Goal: Transaction & Acquisition: Purchase product/service

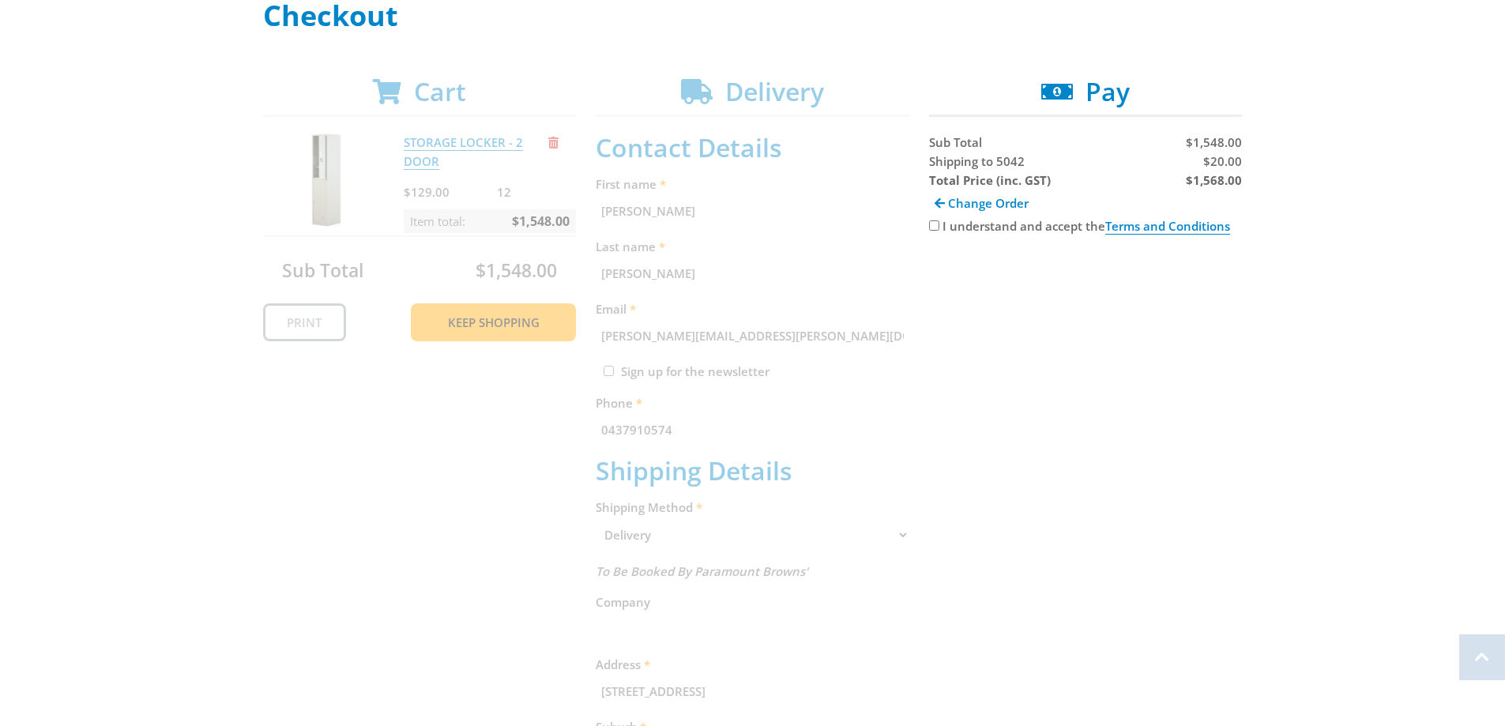
scroll to position [316, 0]
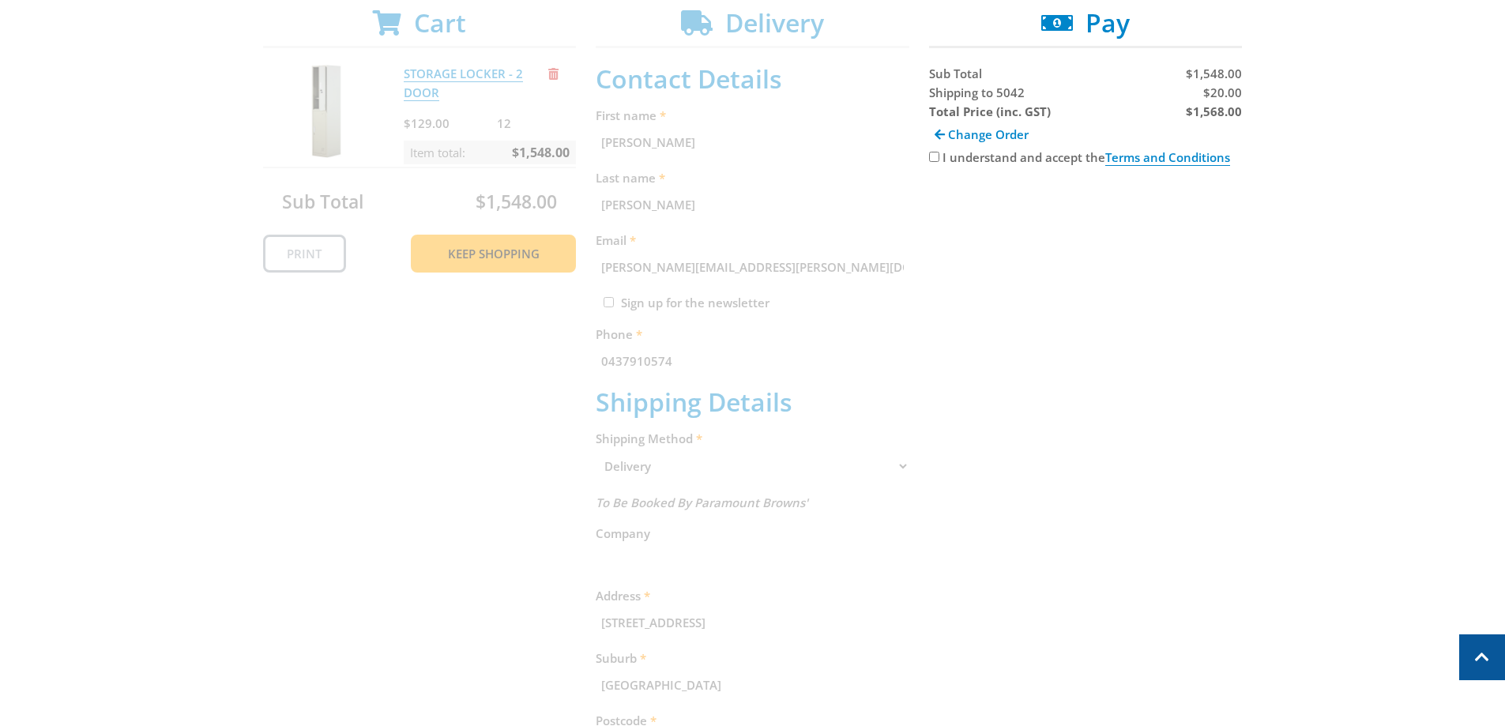
click at [734, 409] on div "Cart STORAGE LOCKER - 2 DOOR $129.00 12 Item total: $1,548.00 Sub Total $1,548.…" at bounding box center [752, 504] width 979 height 993
click at [496, 363] on div "Cart STORAGE LOCKER - 2 DOOR $129.00 12 Item total: $1,548.00 Sub Total $1,548.…" at bounding box center [752, 504] width 979 height 993
click at [464, 175] on div "Cart STORAGE LOCKER - 2 DOOR $129.00 12 Item total: $1,548.00 Sub Total $1,548.…" at bounding box center [752, 504] width 979 height 993
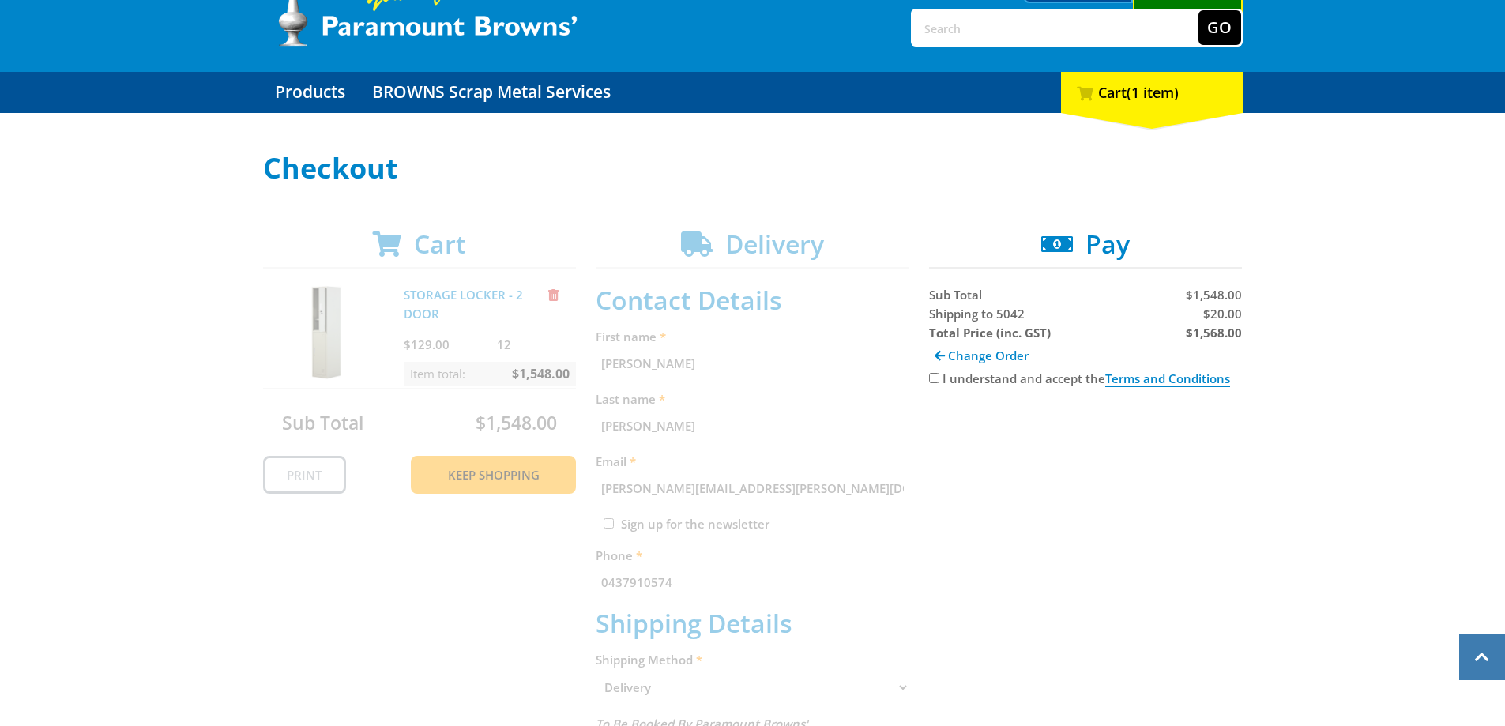
scroll to position [79, 0]
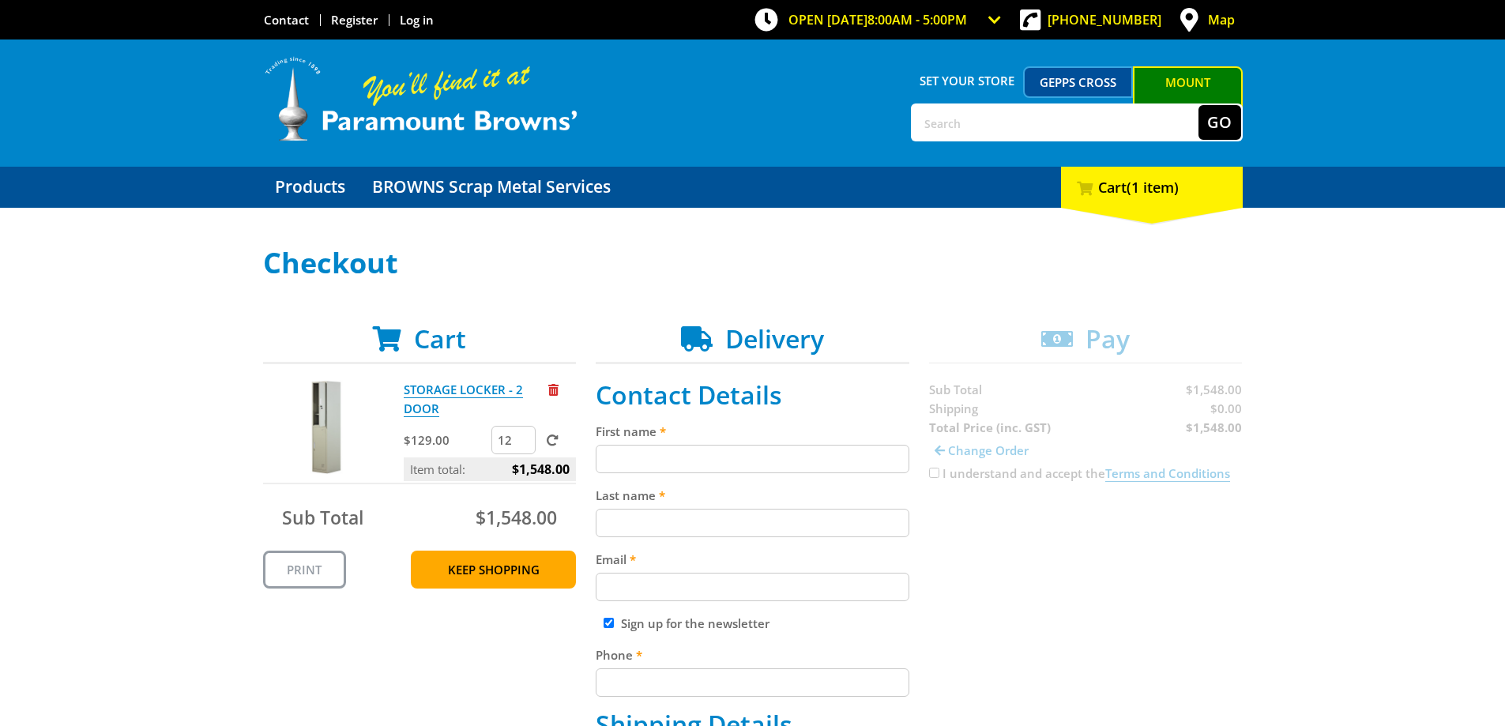
scroll to position [79, 0]
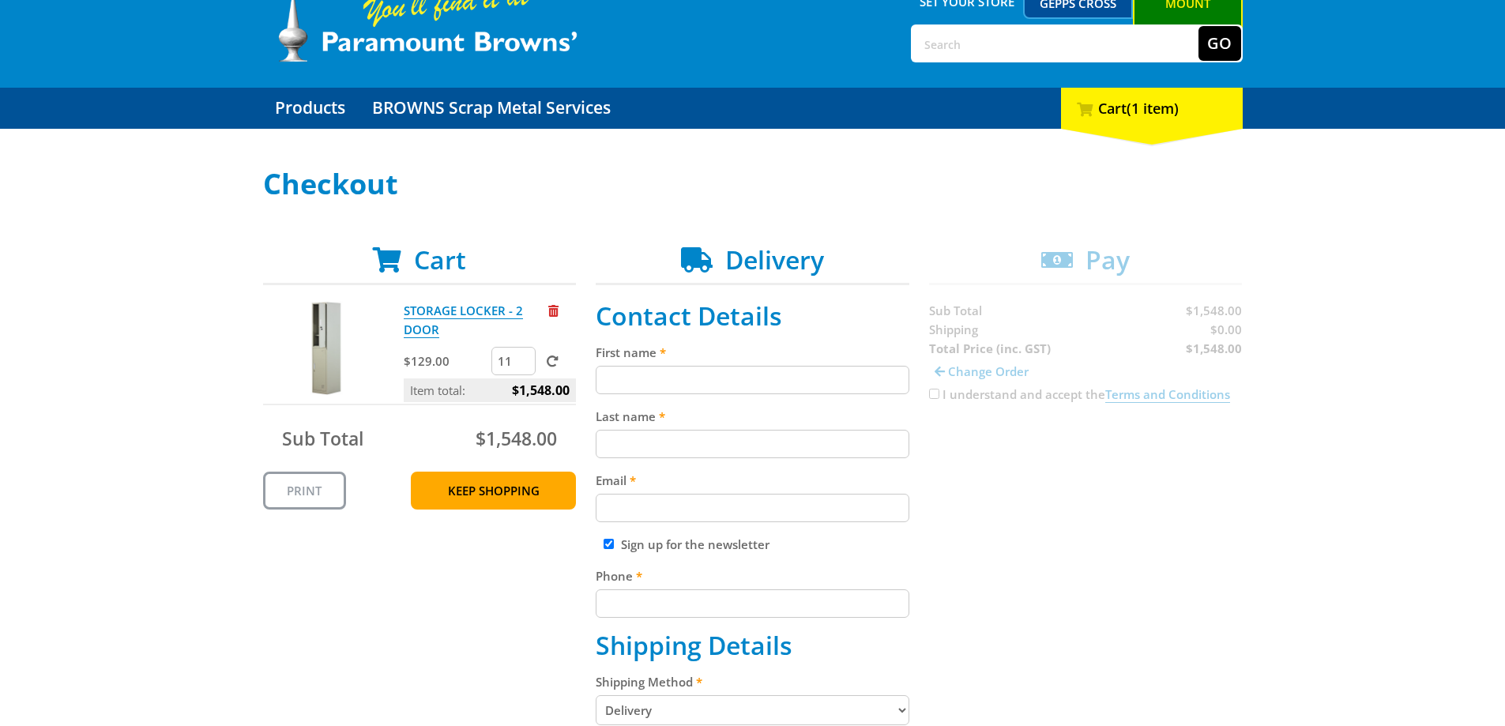
click at [521, 363] on input "11" at bounding box center [513, 361] width 44 height 28
click at [521, 363] on input "10" at bounding box center [513, 361] width 44 height 28
click at [521, 363] on input "9" at bounding box center [513, 361] width 44 height 28
click at [521, 363] on input "8" at bounding box center [513, 361] width 44 height 28
click at [521, 363] on input "7" at bounding box center [513, 361] width 44 height 28
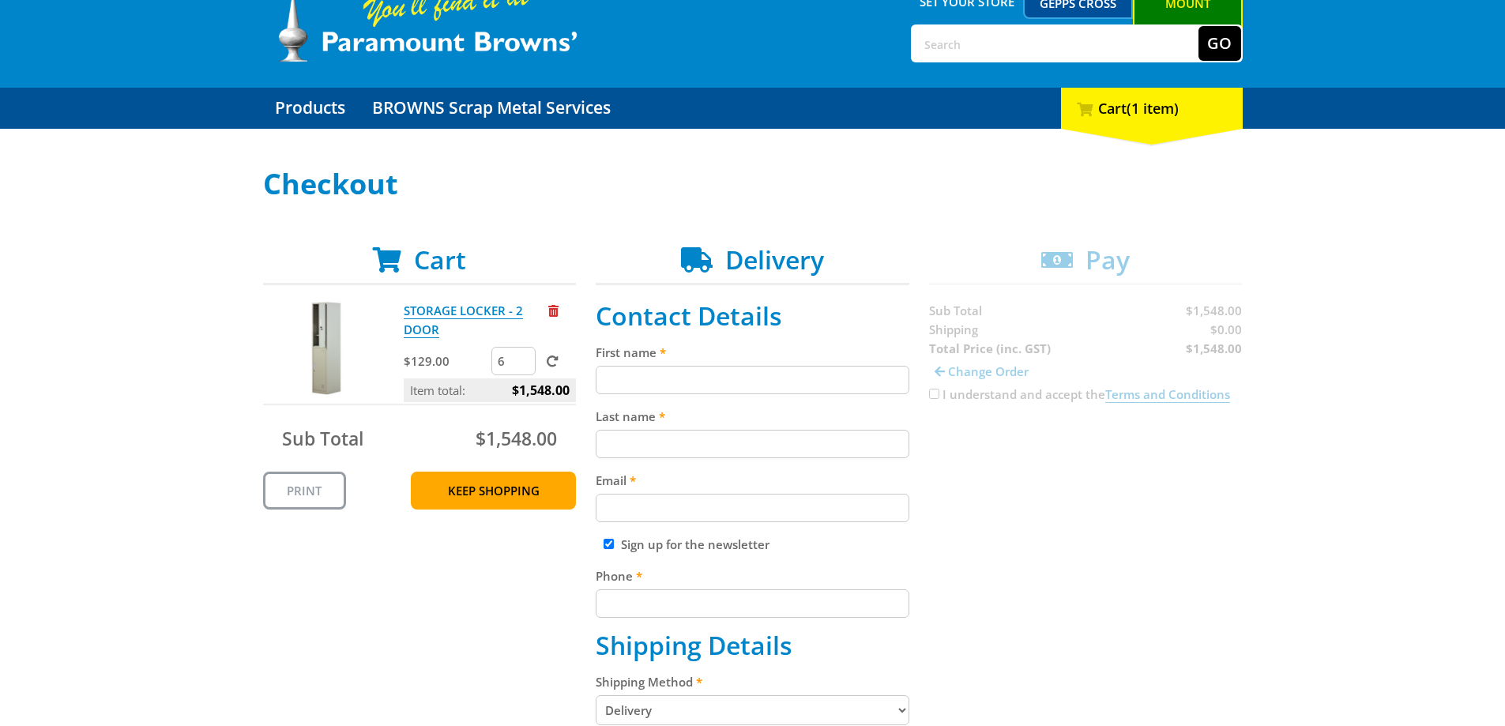
type input "6"
click at [521, 363] on input "6" at bounding box center [513, 361] width 44 height 28
click at [554, 361] on span at bounding box center [553, 361] width 12 height 12
click at [0, 0] on input "submit" at bounding box center [0, 0] width 0 height 0
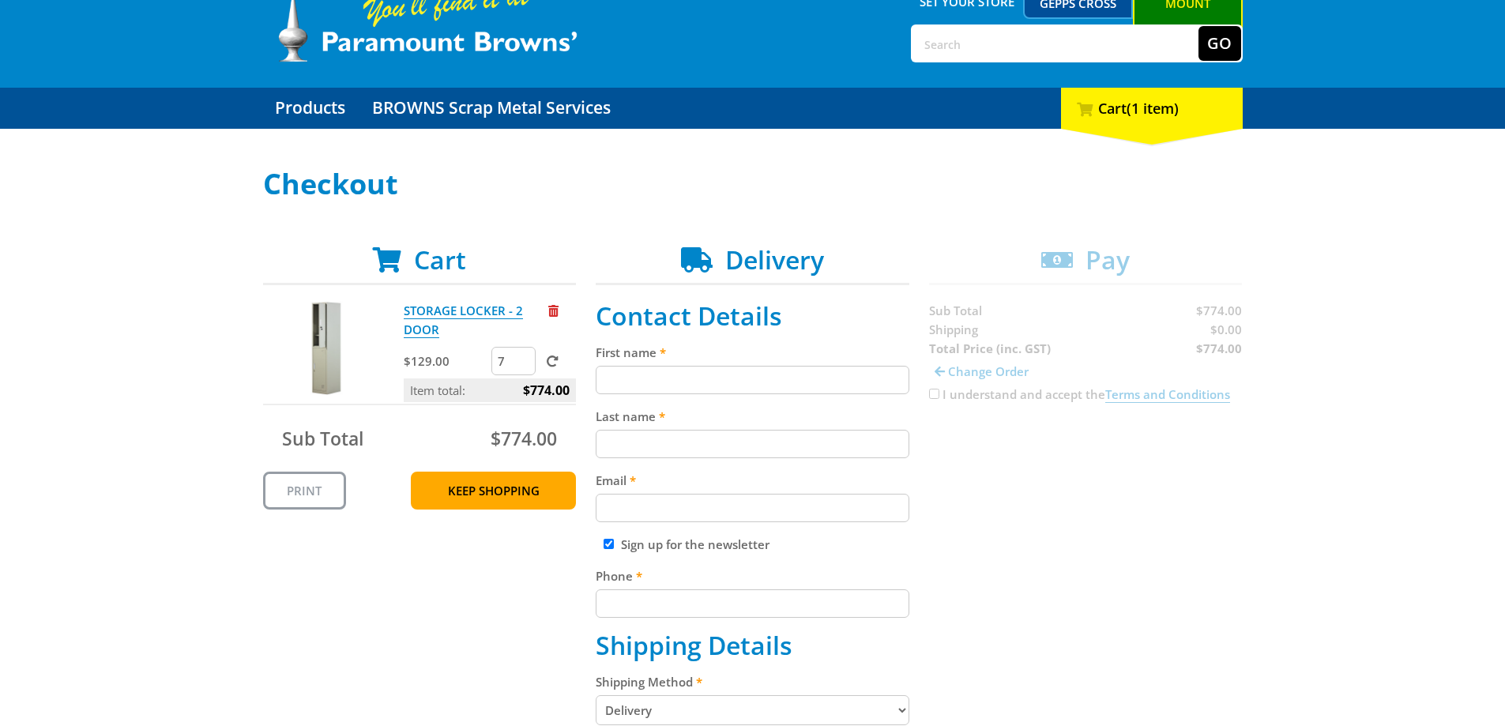
type input "7"
click at [523, 356] on input "7" at bounding box center [513, 361] width 44 height 28
click at [553, 359] on span at bounding box center [553, 361] width 12 height 12
click at [0, 0] on input "submit" at bounding box center [0, 0] width 0 height 0
click at [615, 378] on input "First name" at bounding box center [753, 380] width 314 height 28
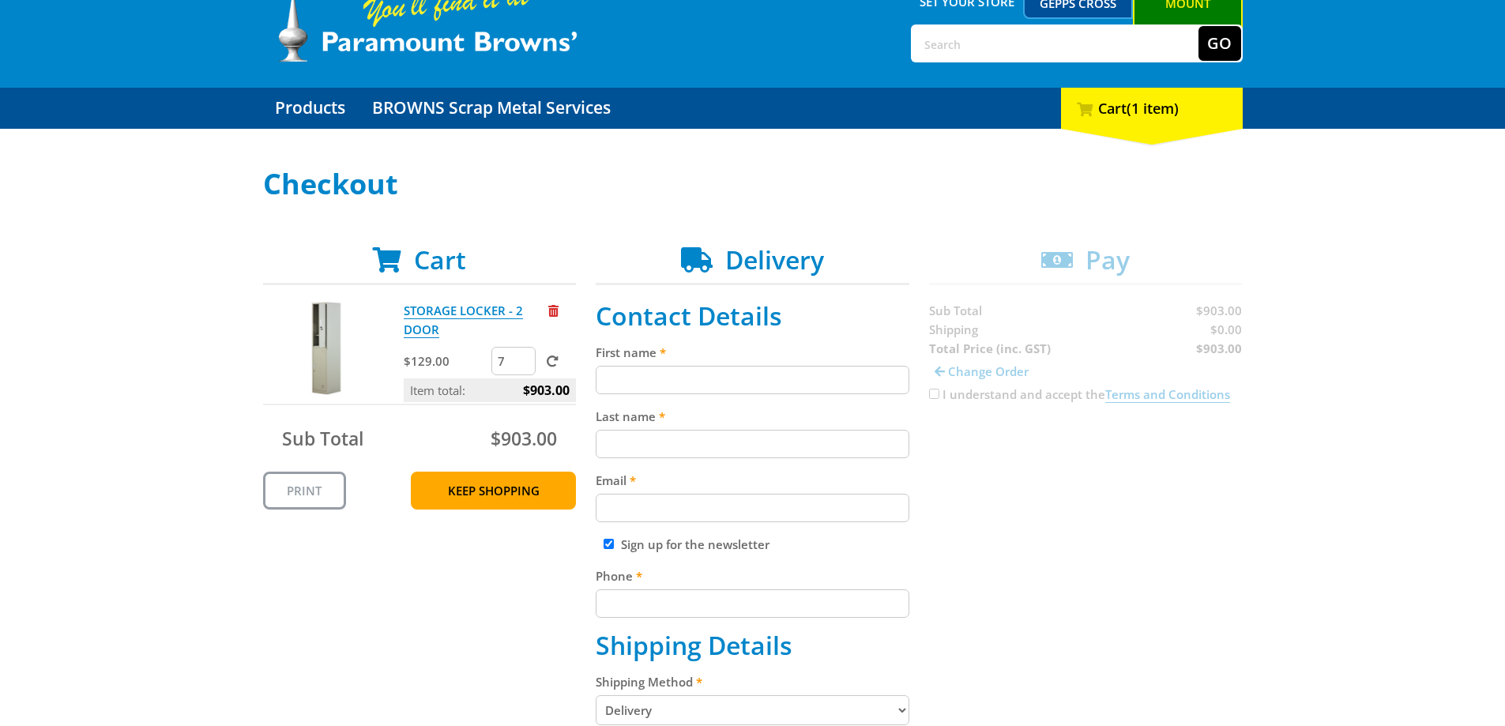
type input "[PERSON_NAME]"
click at [677, 436] on input "Last name" at bounding box center [753, 444] width 314 height 28
type input "[PERSON_NAME]"
click at [675, 505] on input "Email" at bounding box center [753, 508] width 314 height 28
type input "[PERSON_NAME][EMAIL_ADDRESS][PERSON_NAME][DOMAIN_NAME]"
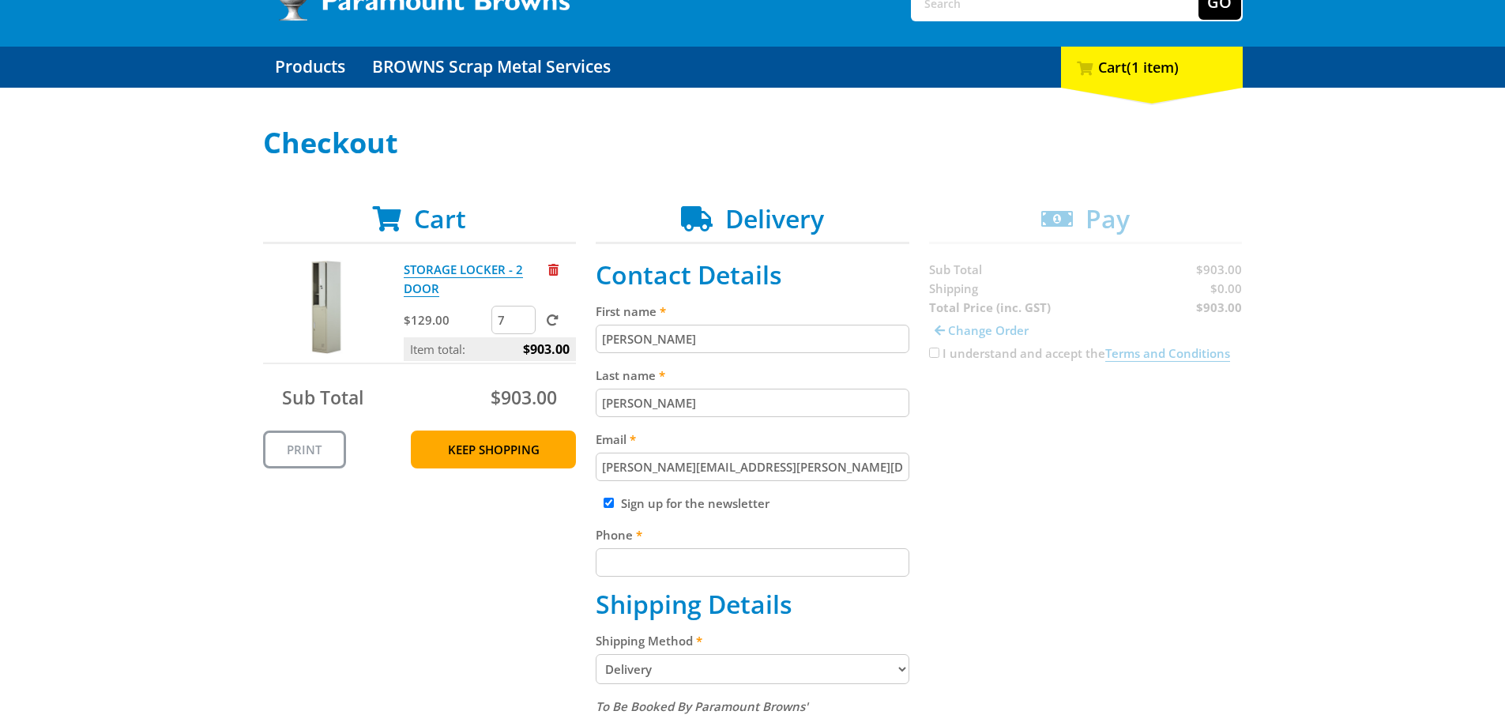
scroll to position [158, 0]
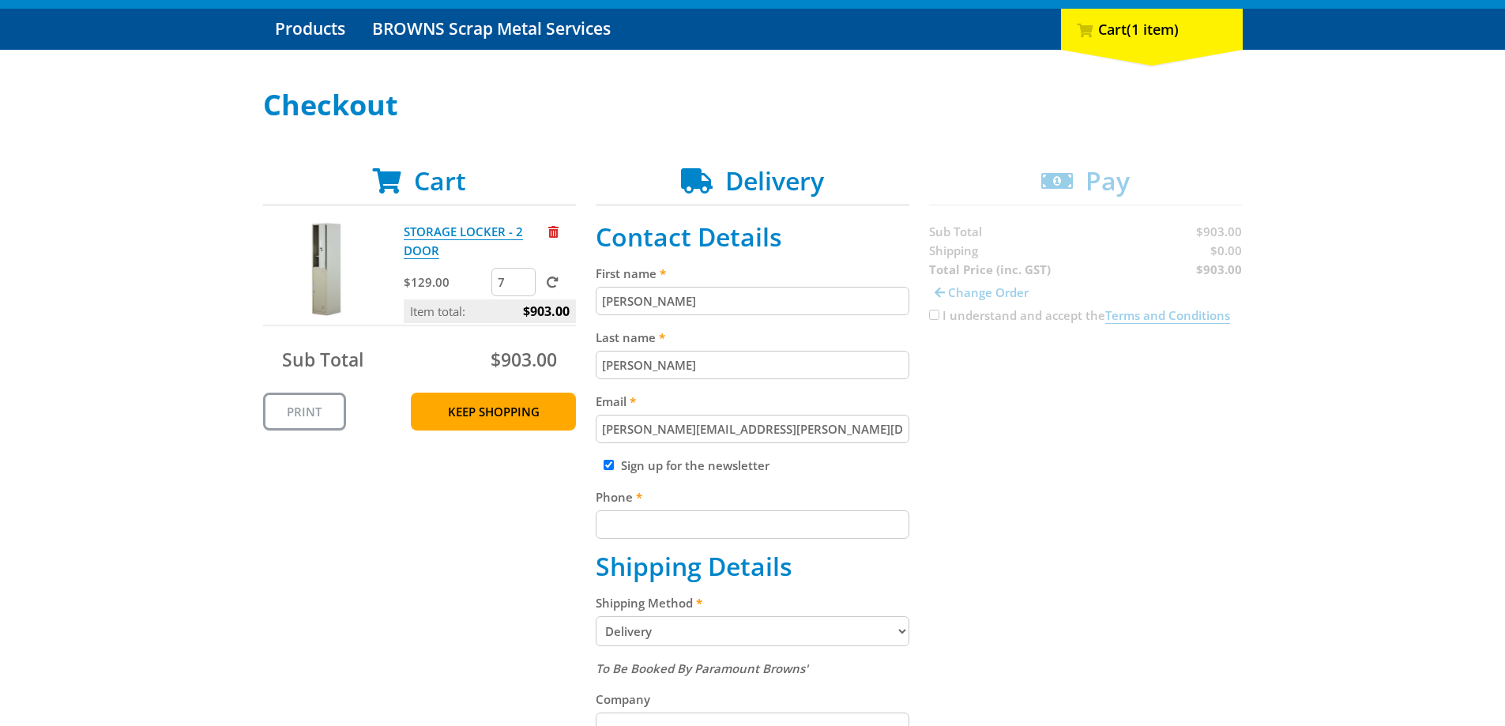
click at [631, 515] on input "Phone" at bounding box center [753, 524] width 314 height 28
type input "0437910574"
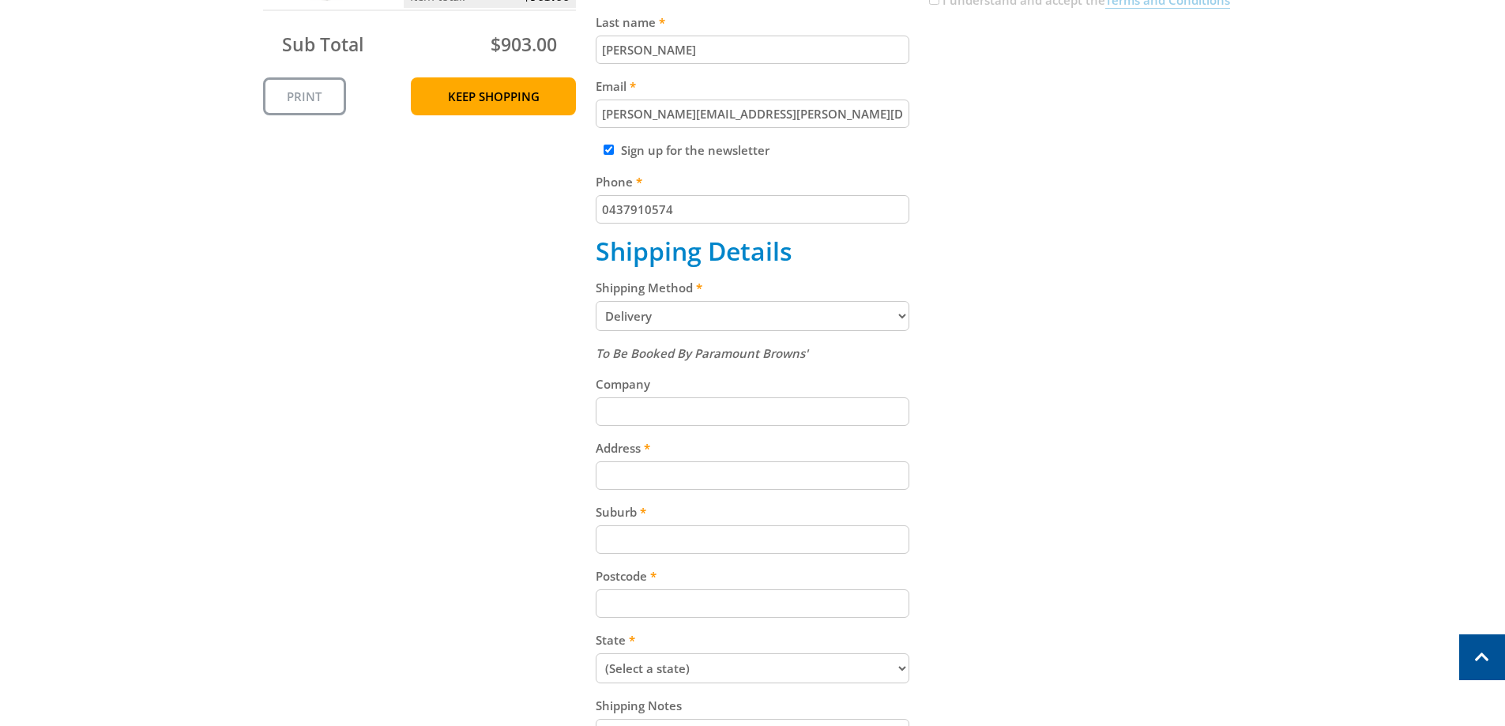
scroll to position [474, 0]
click at [659, 407] on input "Company" at bounding box center [753, 411] width 314 height 28
type input "[PERSON_NAME]"
click at [644, 475] on input "Address" at bounding box center [753, 475] width 314 height 28
type input "[STREET_ADDRESS]"
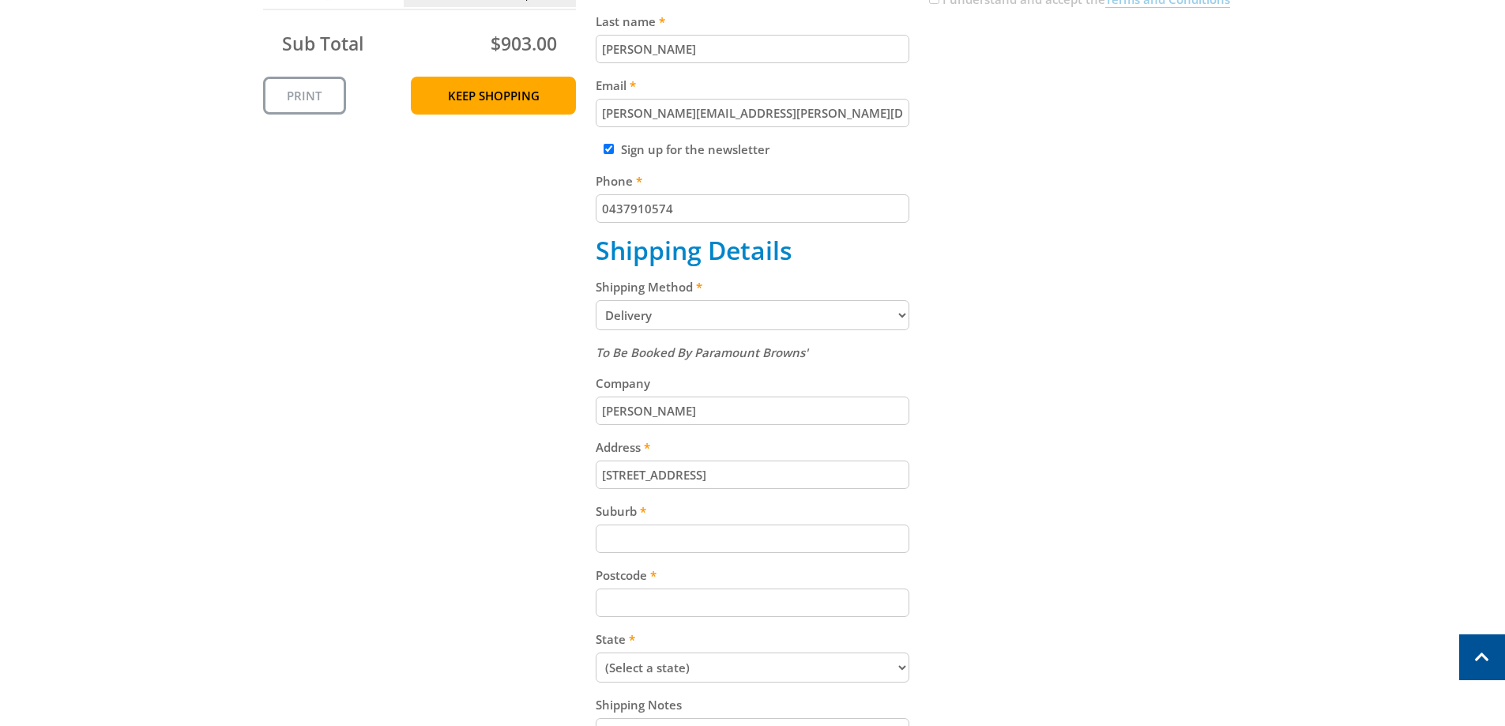
click at [671, 534] on input "Suburb" at bounding box center [753, 539] width 314 height 28
type input "[GEOGRAPHIC_DATA]"
drag, startPoint x: 660, startPoint y: 603, endPoint x: 664, endPoint y: 616, distance: 13.0
click at [660, 603] on input "Postcode" at bounding box center [753, 602] width 314 height 28
type input "5042"
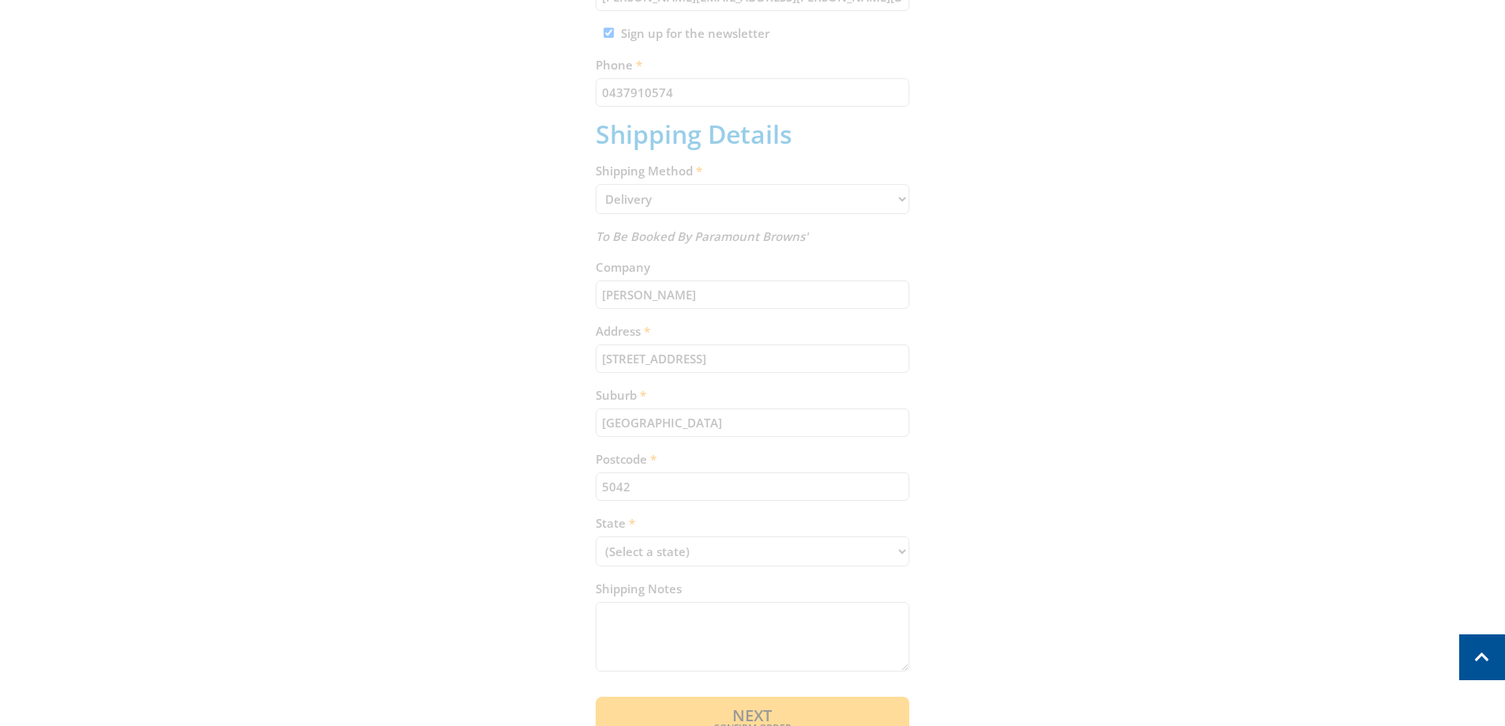
scroll to position [632, 0]
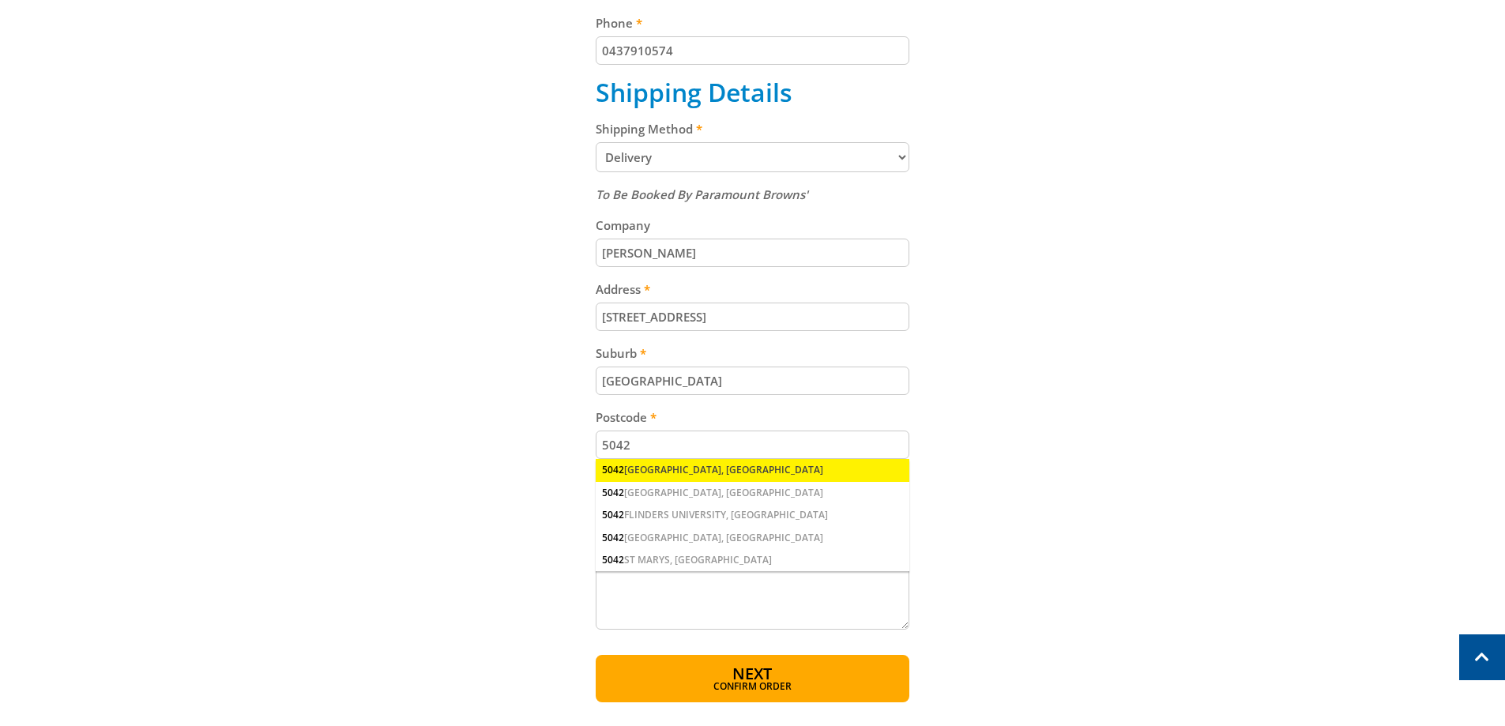
click at [659, 469] on div "[STREET_ADDRESS]" at bounding box center [753, 470] width 314 height 22
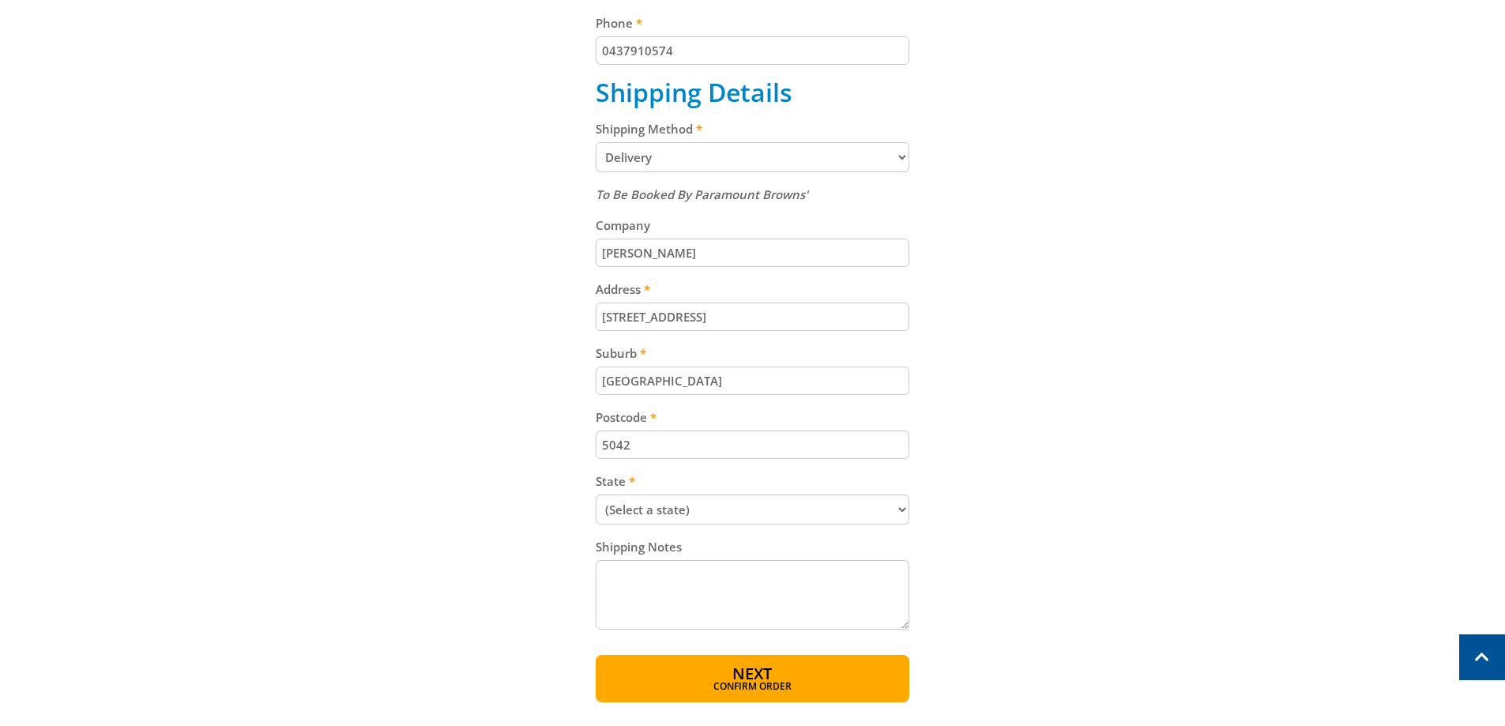
click at [622, 513] on select "(Select a state) [GEOGRAPHIC_DATA] [GEOGRAPHIC_DATA] [GEOGRAPHIC_DATA] [GEOGRAP…" at bounding box center [753, 509] width 314 height 30
select select "SA"
click at [596, 494] on select "(Select a state) [GEOGRAPHIC_DATA] [GEOGRAPHIC_DATA] [GEOGRAPHIC_DATA] [GEOGRAP…" at bounding box center [753, 509] width 314 height 30
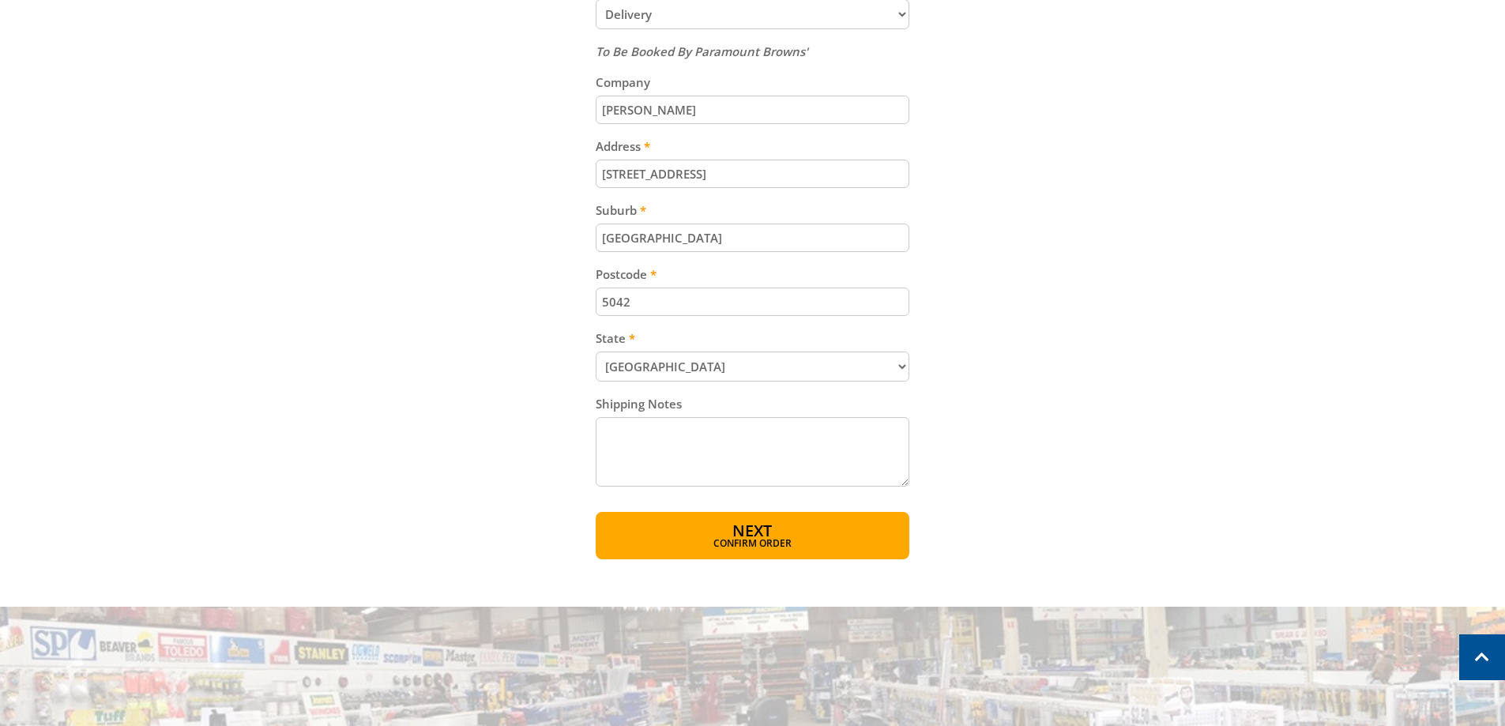
scroll to position [790, 0]
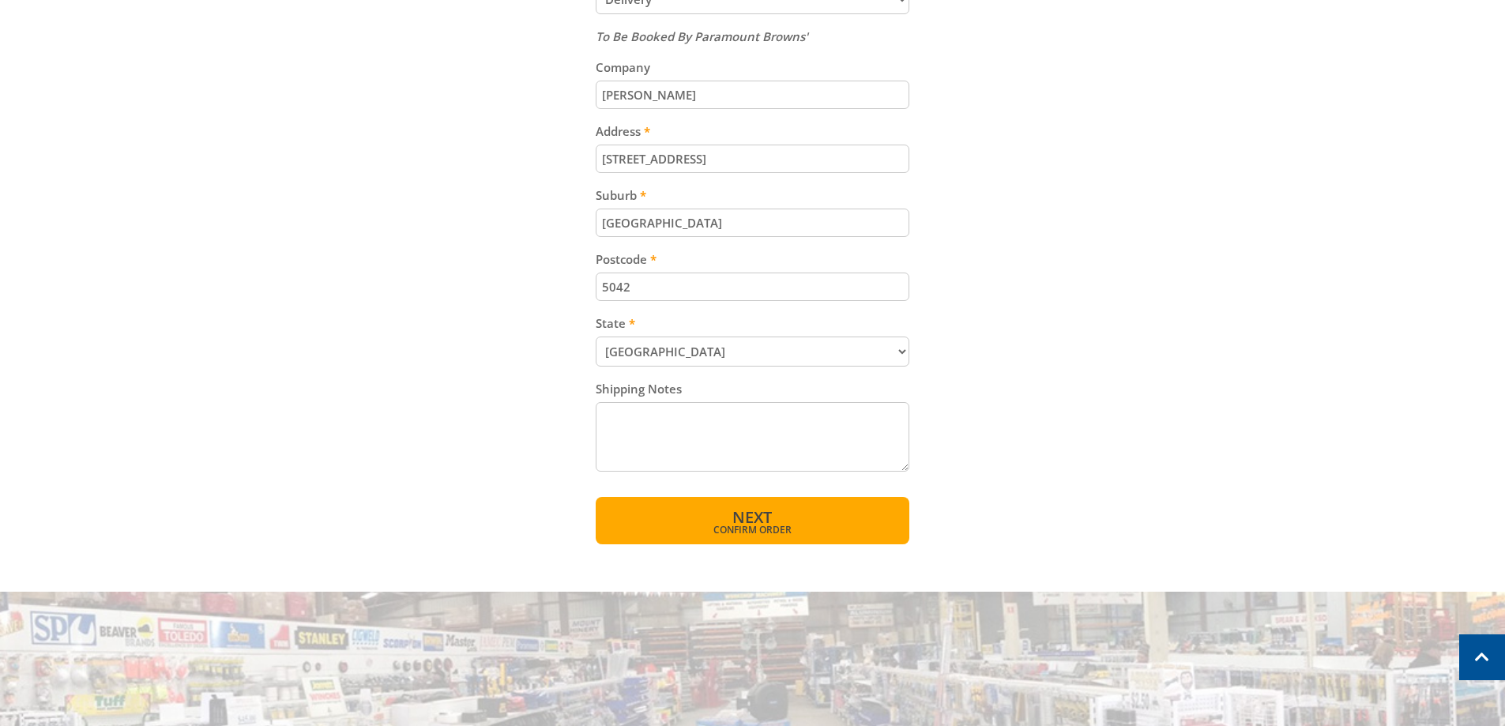
click at [720, 529] on span "Confirm order" at bounding box center [753, 529] width 246 height 9
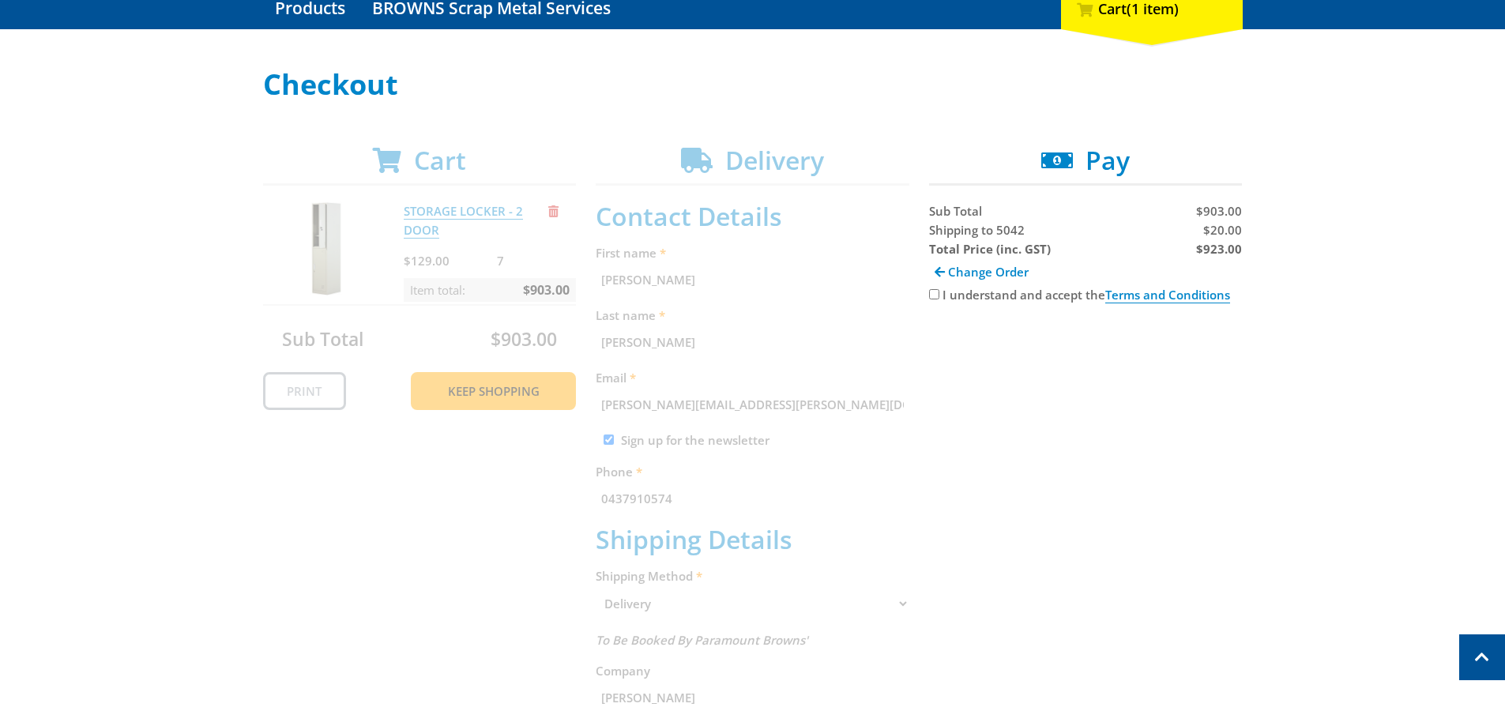
scroll to position [166, 0]
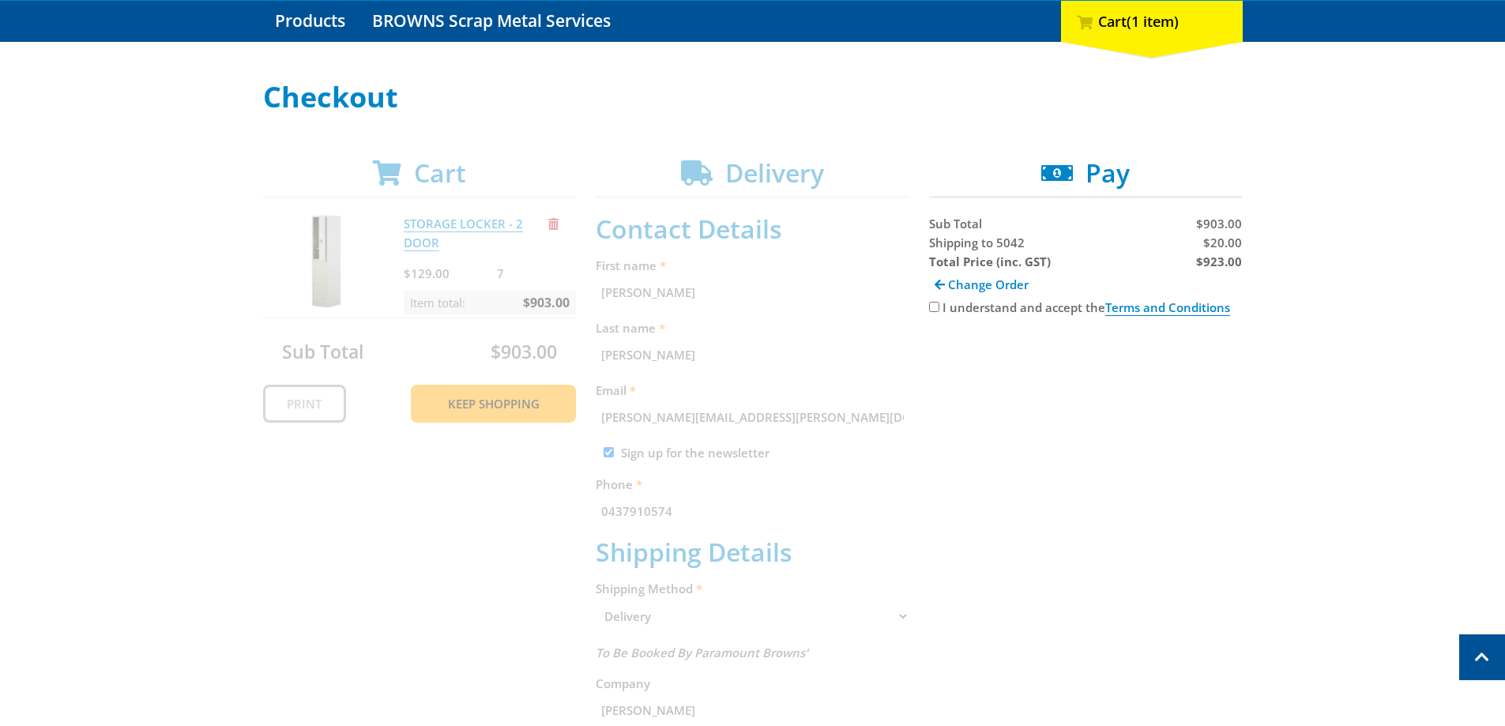
click at [934, 306] on input "I understand and accept the Terms and Conditions" at bounding box center [934, 307] width 10 height 10
checkbox input "true"
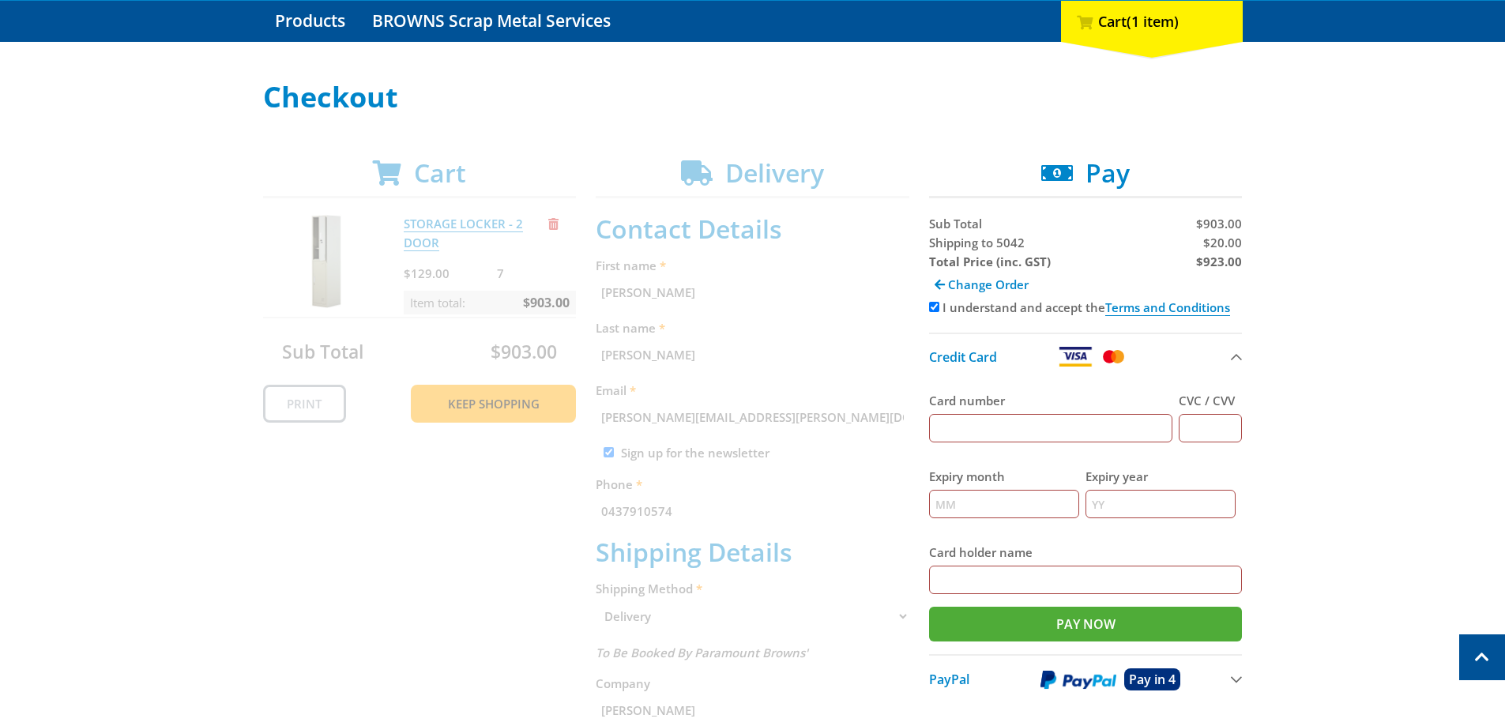
click at [980, 431] on input "Card number" at bounding box center [1051, 428] width 244 height 28
type input "[CREDIT_CARD_NUMBER]"
click at [1196, 432] on input "CVC / CVV" at bounding box center [1210, 428] width 63 height 28
click at [1035, 498] on input "Expiry month" at bounding box center [1004, 504] width 150 height 28
click at [1220, 424] on input "0228" at bounding box center [1210, 428] width 63 height 28
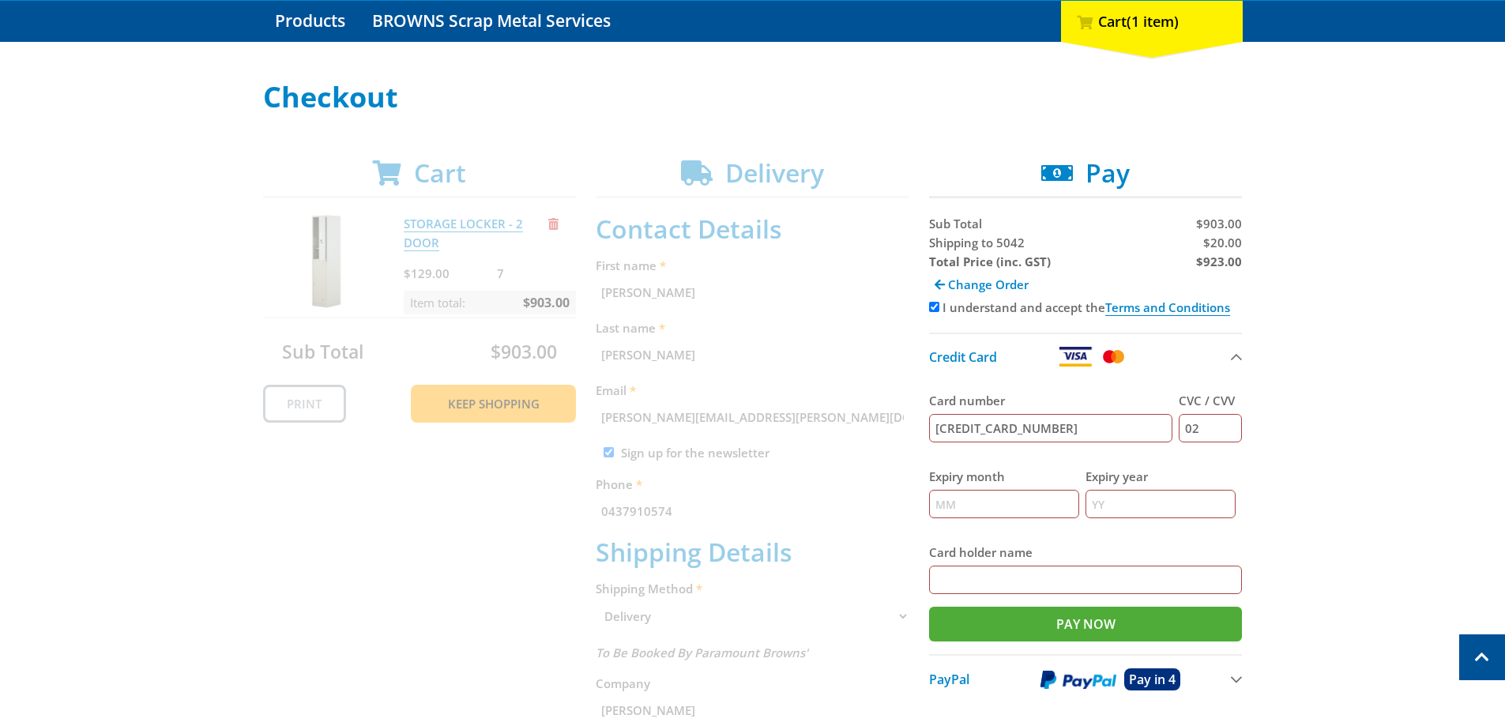
type input "0"
type input "063"
click at [1019, 498] on input "Expiry month" at bounding box center [1004, 504] width 150 height 28
type input "02"
click at [1124, 501] on input "Expiry year" at bounding box center [1160, 504] width 150 height 28
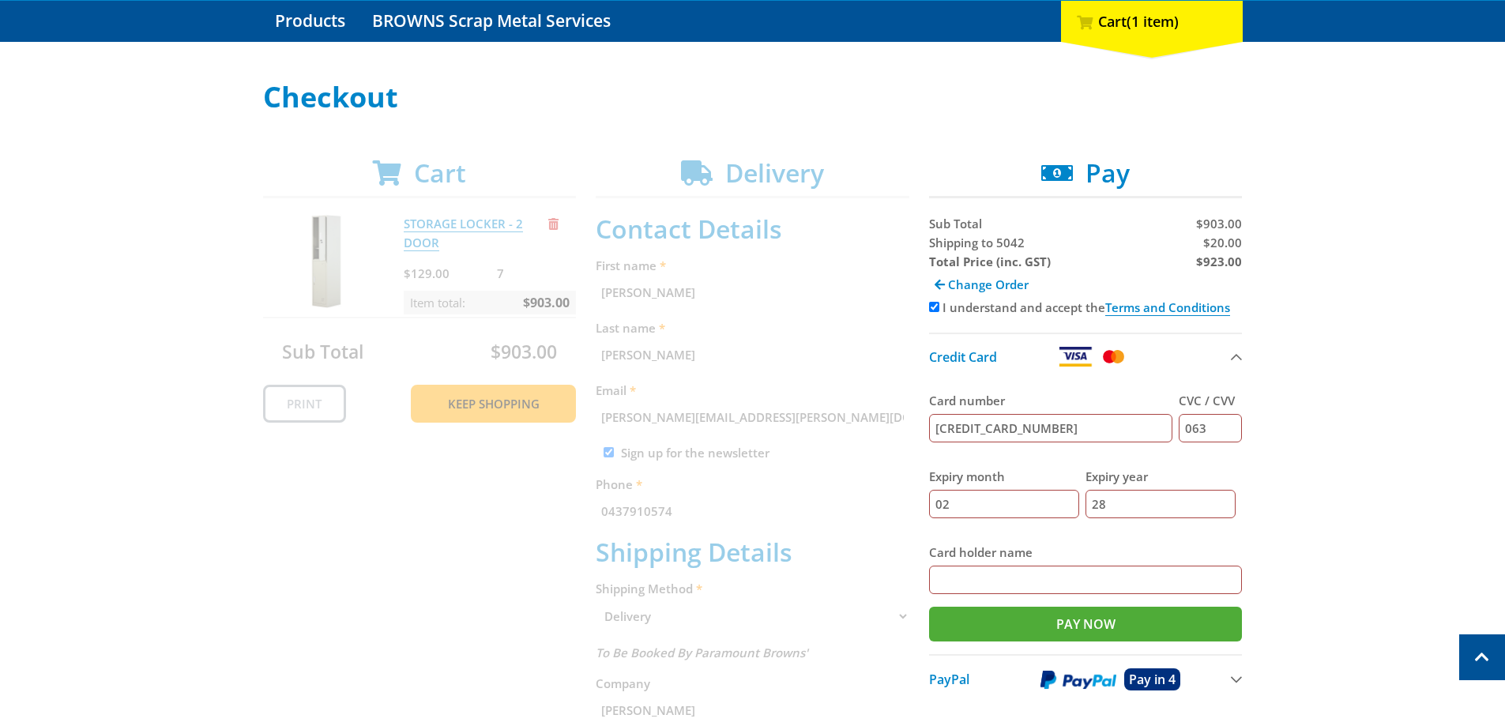
type input "28"
click at [1078, 576] on input "Card holder name" at bounding box center [1086, 580] width 314 height 28
type input "[PERSON_NAME]"
click at [1066, 626] on input "Pay Now" at bounding box center [1086, 624] width 314 height 35
type input "Paying..."
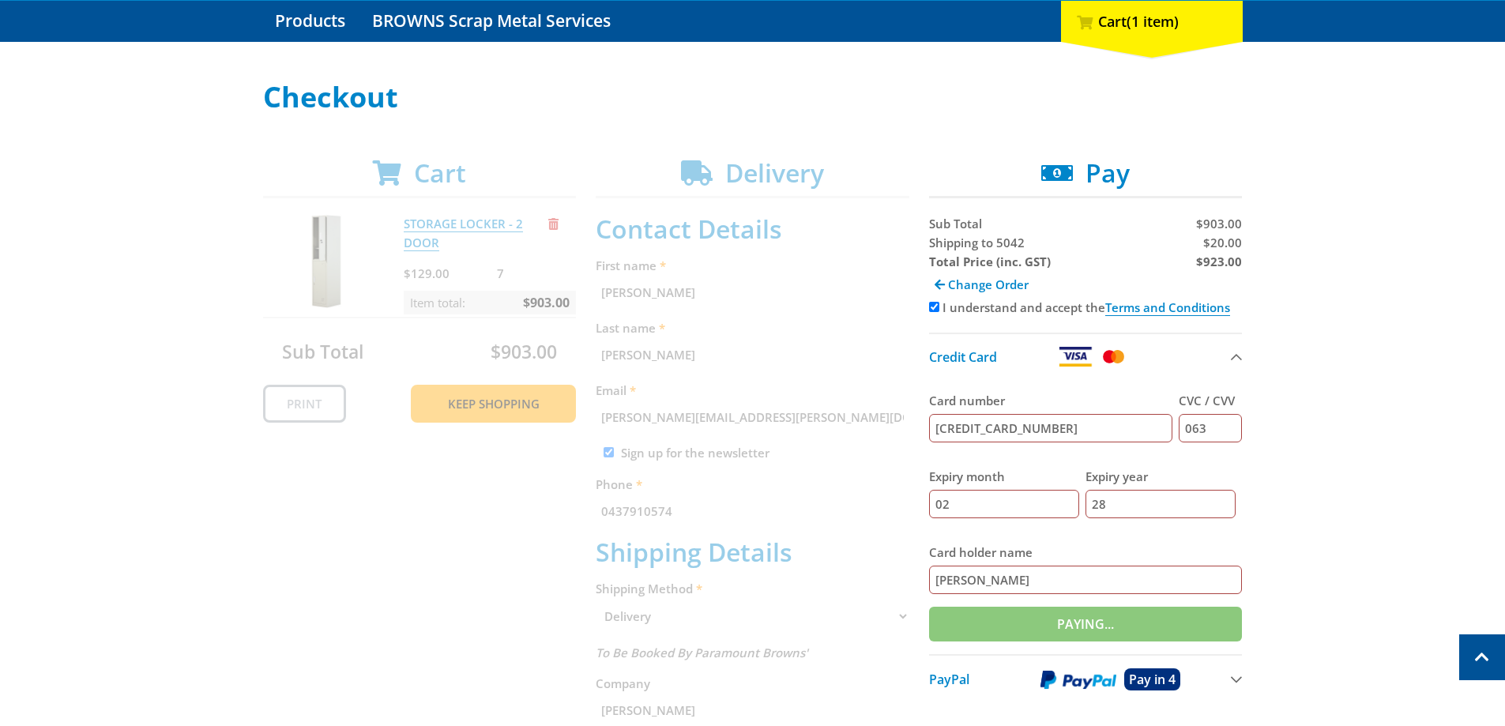
click at [366, 288] on div "Cart STORAGE LOCKER - 2 DOOR $129.00 7 Item total: $903.00 Sub Total $903.00 Pr…" at bounding box center [752, 654] width 979 height 993
click at [508, 167] on div "Cart STORAGE LOCKER - 2 DOOR $129.00 7 Item total: $903.00 Sub Total $903.00 Pr…" at bounding box center [752, 654] width 979 height 993
click at [345, 253] on div "Cart STORAGE LOCKER - 2 DOOR $129.00 7 Item total: $903.00 Sub Total $903.00 Pr…" at bounding box center [752, 654] width 979 height 993
click at [332, 265] on div "Cart STORAGE LOCKER - 2 DOOR $129.00 7 Item total: $903.00 Sub Total $903.00 Pr…" at bounding box center [752, 654] width 979 height 993
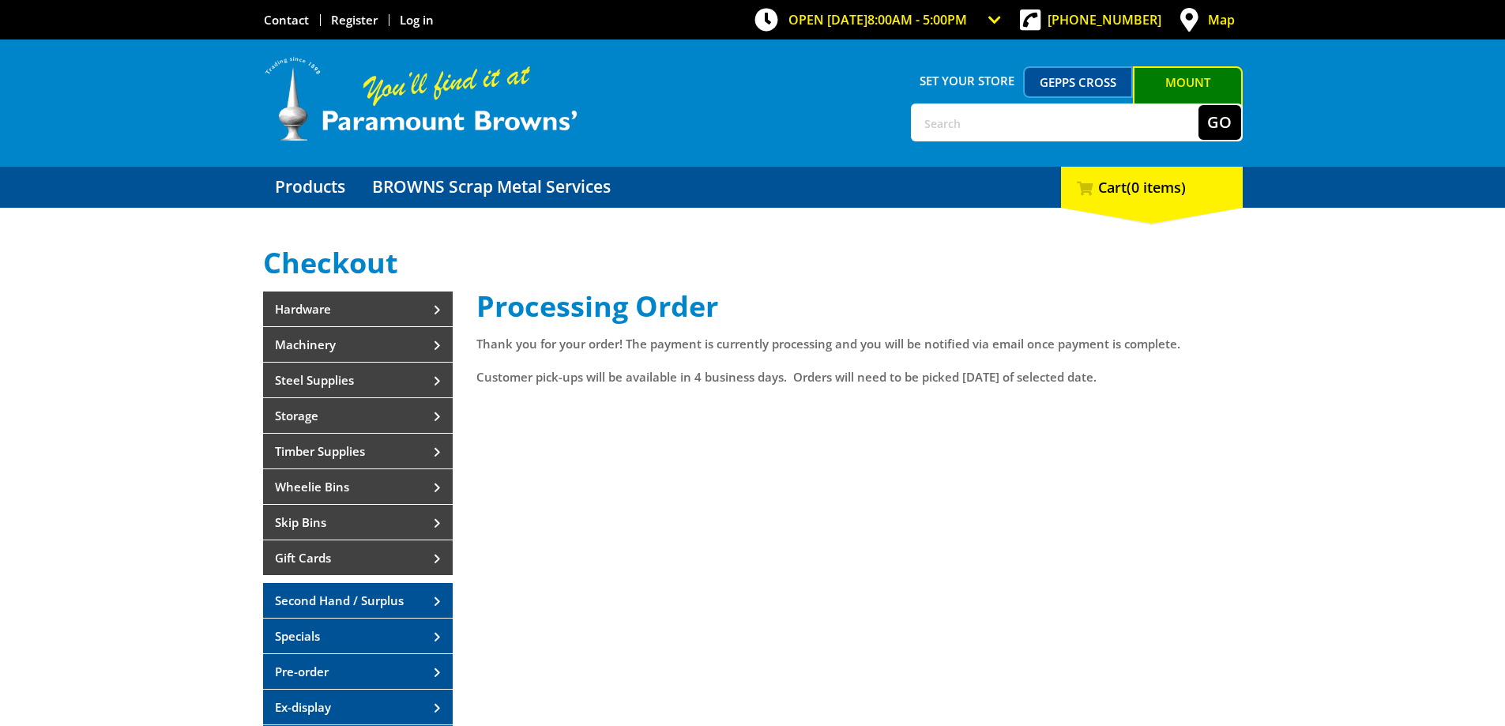
click at [553, 547] on div "Processing Order Thank you for your order! The payment is currently processing …" at bounding box center [859, 533] width 766 height 485
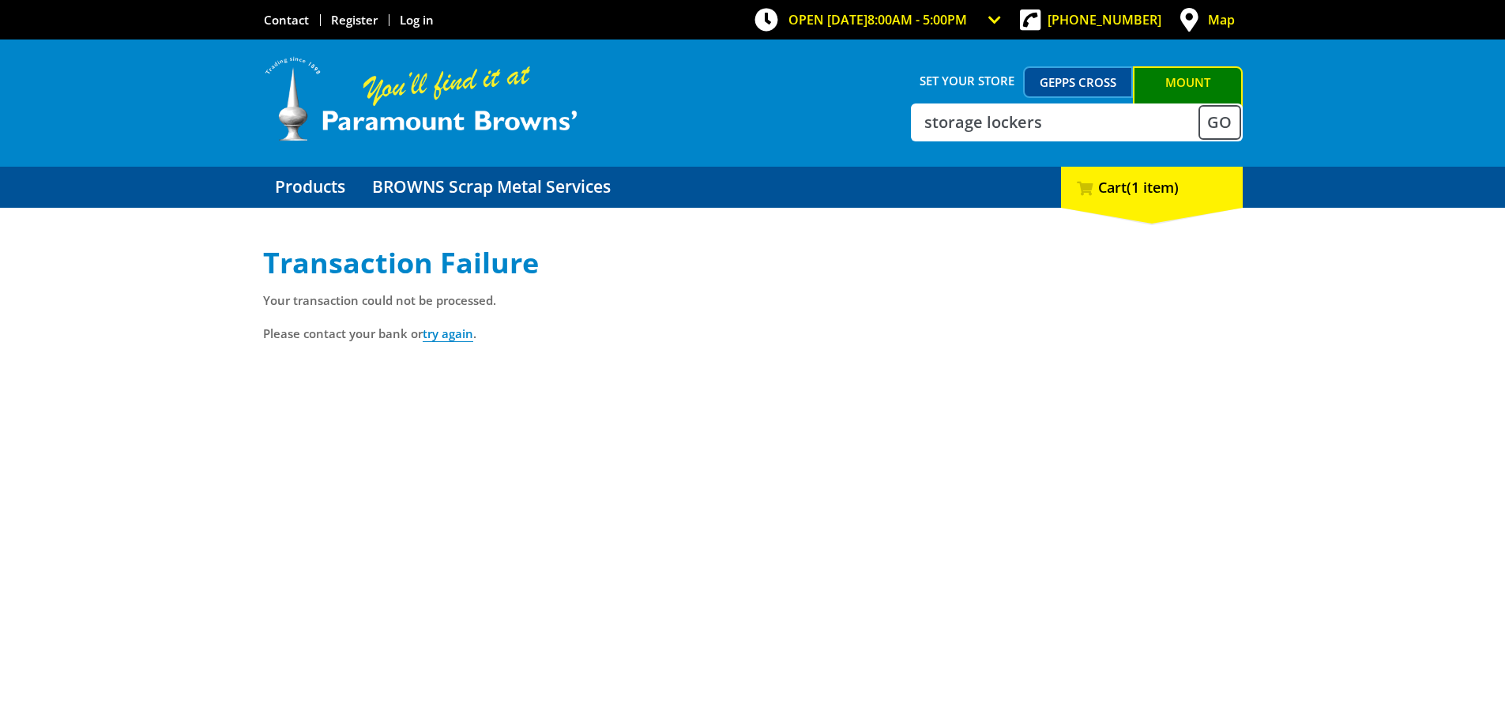
click at [1228, 126] on button "Go" at bounding box center [1219, 122] width 43 height 35
